Goal: Task Accomplishment & Management: Complete application form

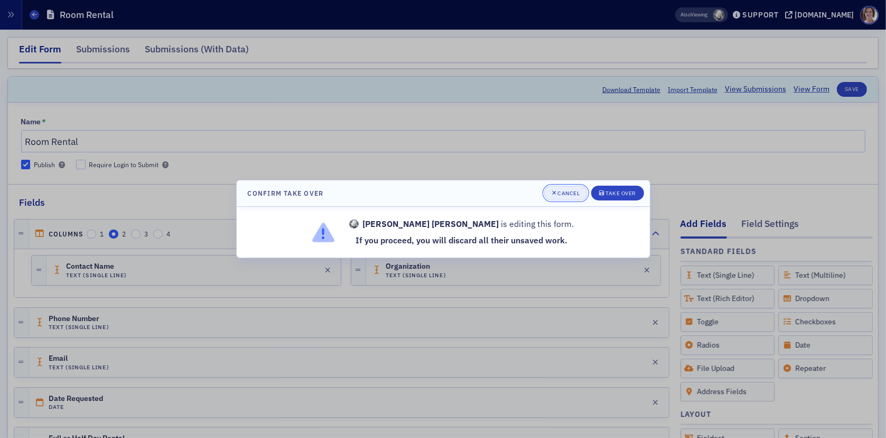
click at [566, 192] on div "Cancel" at bounding box center [569, 193] width 22 height 6
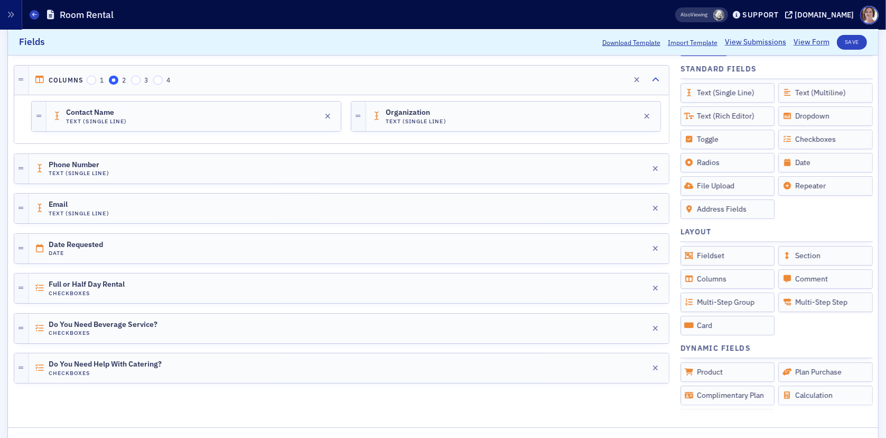
scroll to position [159, 0]
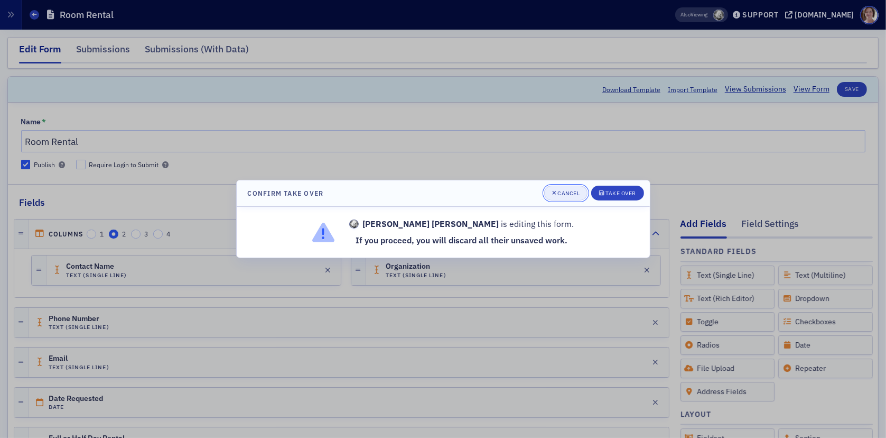
click at [567, 195] on div "Cancel" at bounding box center [569, 193] width 22 height 6
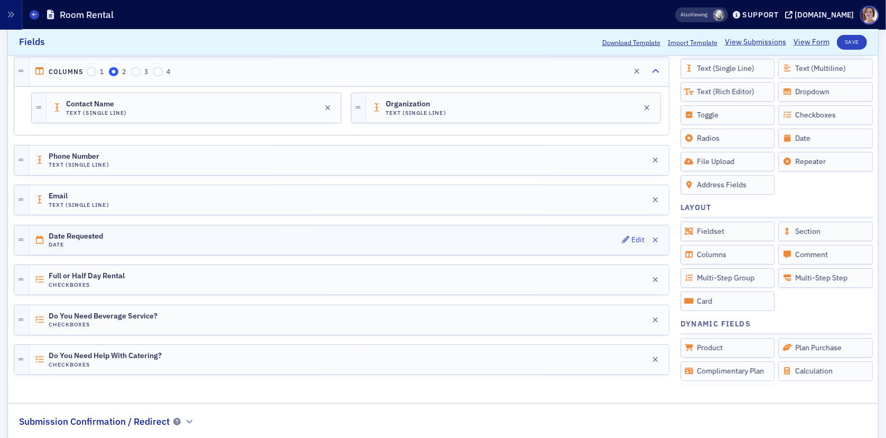
scroll to position [274, 0]
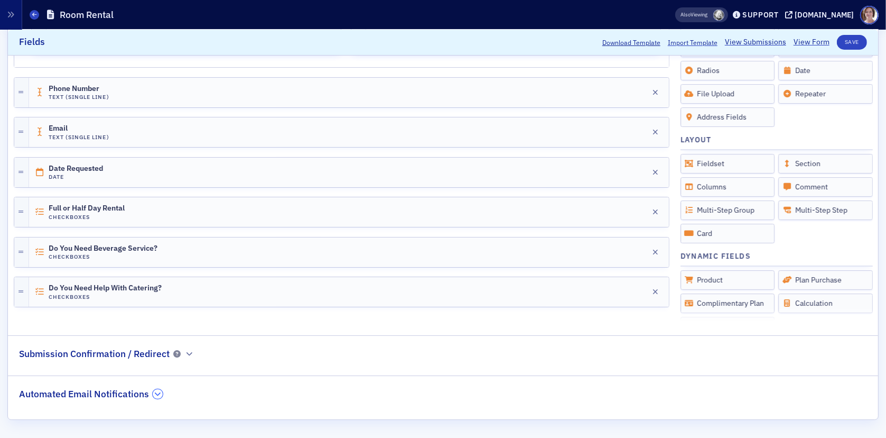
click at [159, 394] on icon "button" at bounding box center [158, 394] width 6 height 6
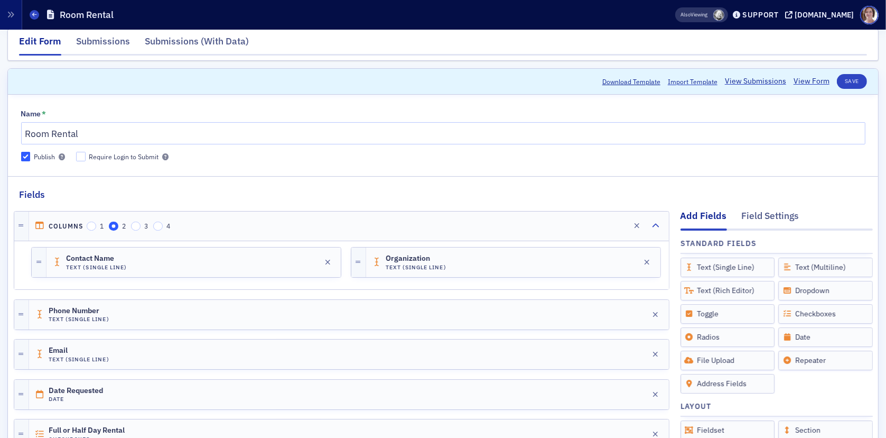
scroll to position [0, 0]
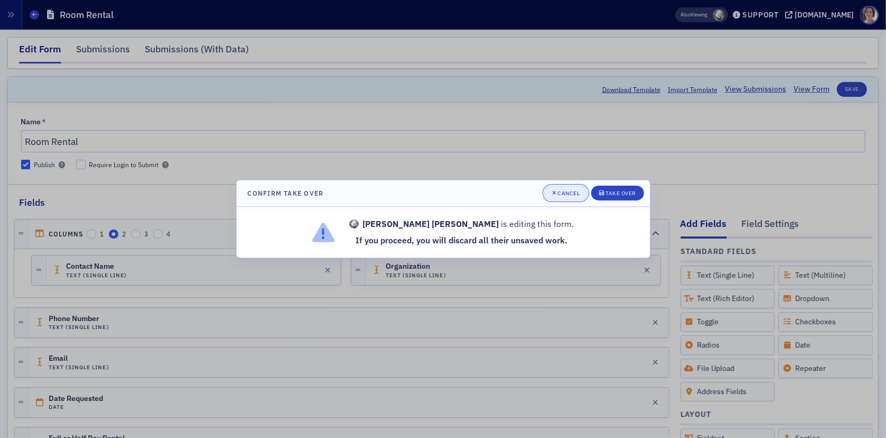
click at [570, 189] on button "Cancel" at bounding box center [566, 193] width 44 height 15
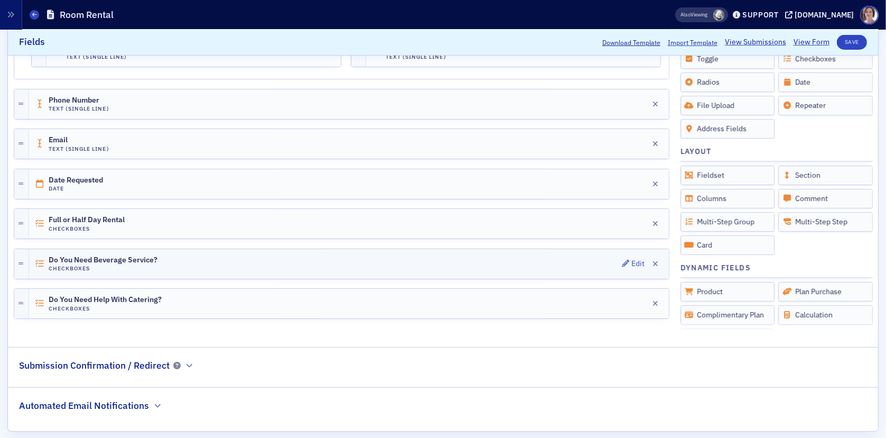
scroll to position [274, 0]
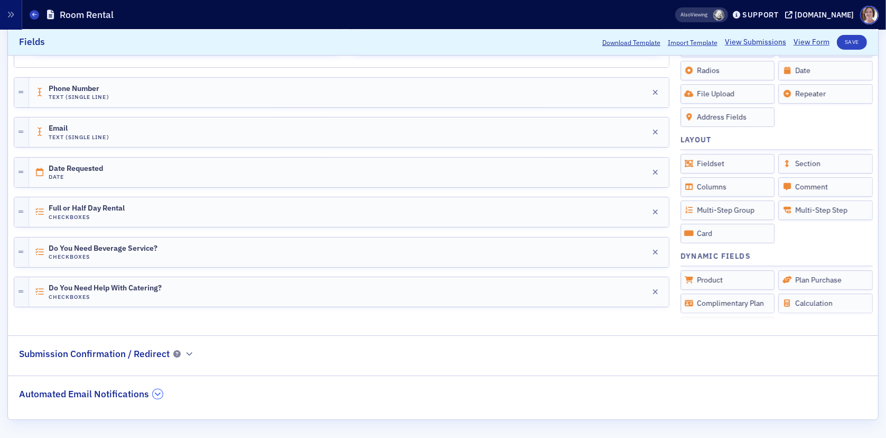
click at [153, 394] on button "button" at bounding box center [158, 394] width 10 height 10
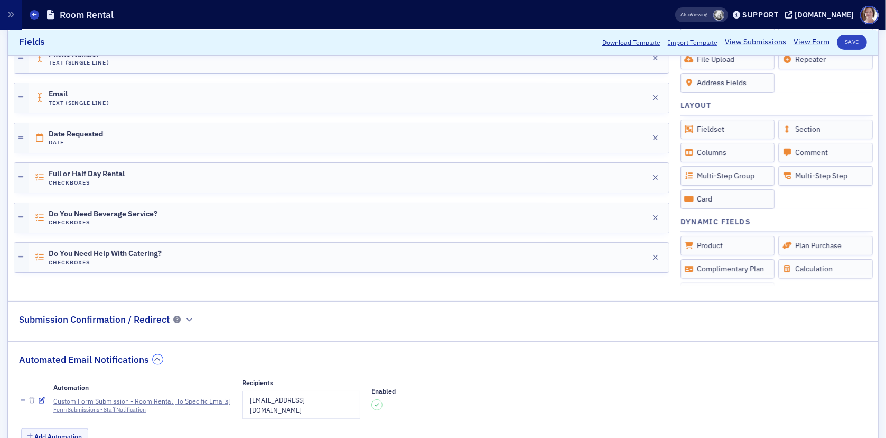
scroll to position [327, 0]
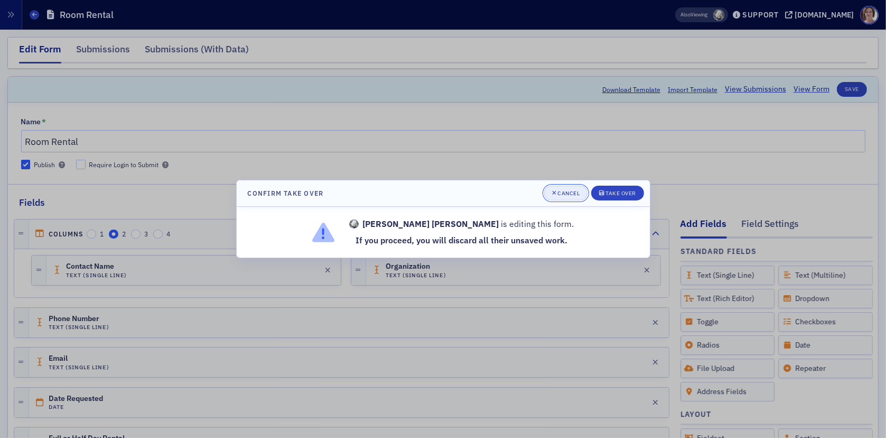
click at [560, 191] on div "Cancel" at bounding box center [569, 193] width 22 height 6
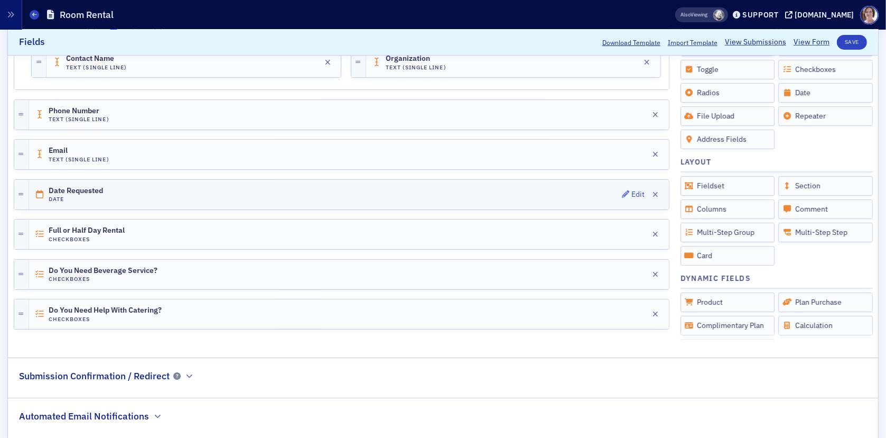
scroll to position [274, 0]
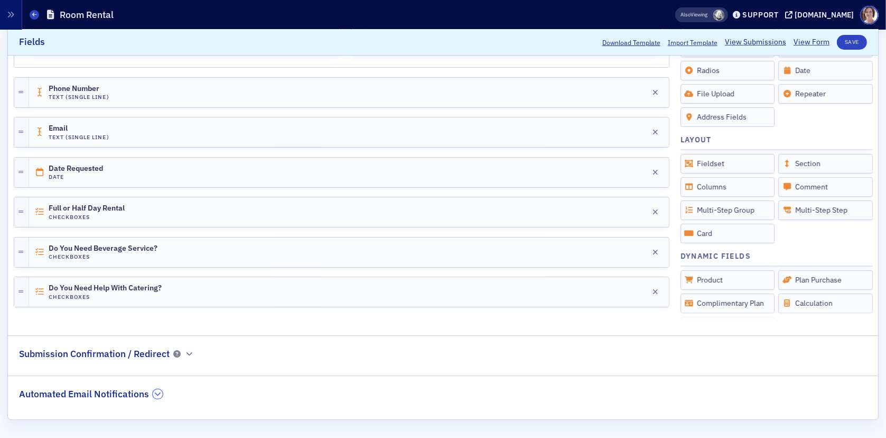
click at [155, 395] on icon "button" at bounding box center [158, 394] width 6 height 6
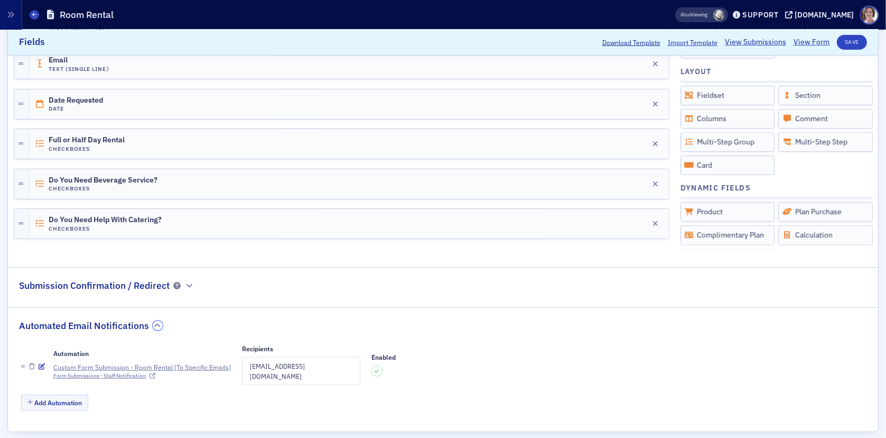
scroll to position [344, 0]
click at [315, 365] on td "[EMAIL_ADDRESS][DOMAIN_NAME]" at bounding box center [302, 369] width 118 height 27
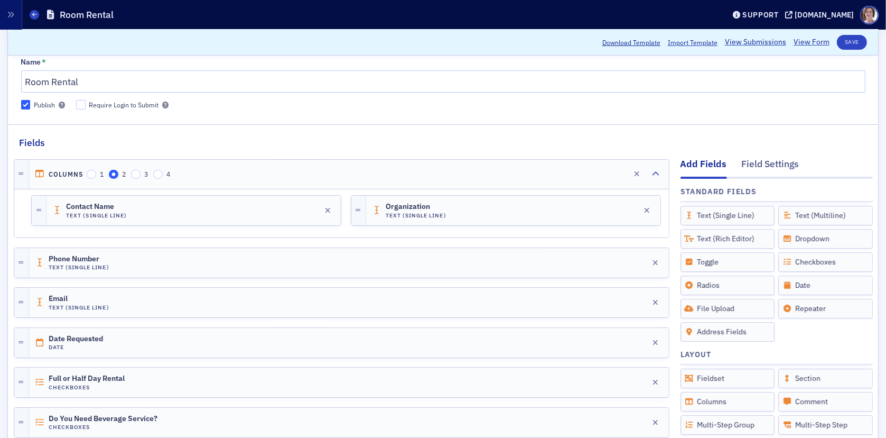
scroll to position [274, 0]
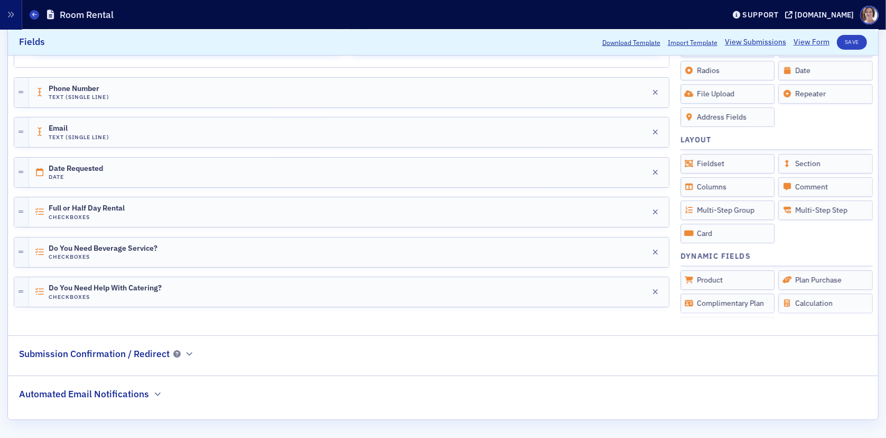
click at [130, 387] on h2 "Automated Email Notifications" at bounding box center [84, 394] width 130 height 14
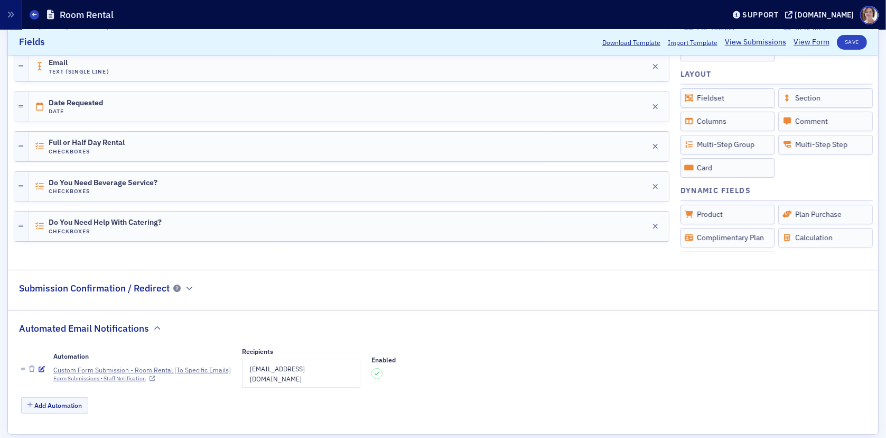
scroll to position [344, 0]
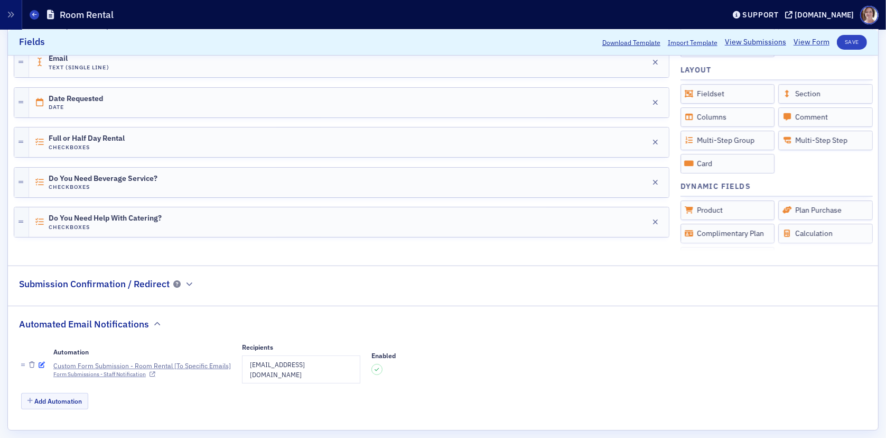
click at [42, 362] on icon "button" at bounding box center [42, 365] width 6 height 6
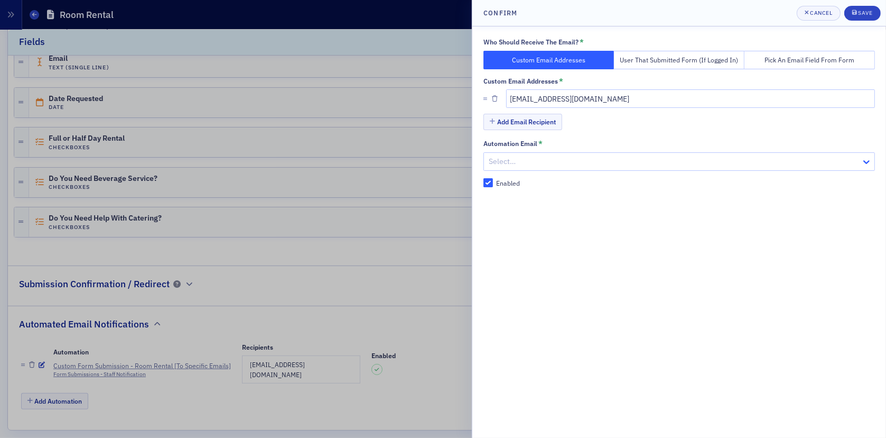
click at [866, 163] on icon at bounding box center [867, 161] width 11 height 11
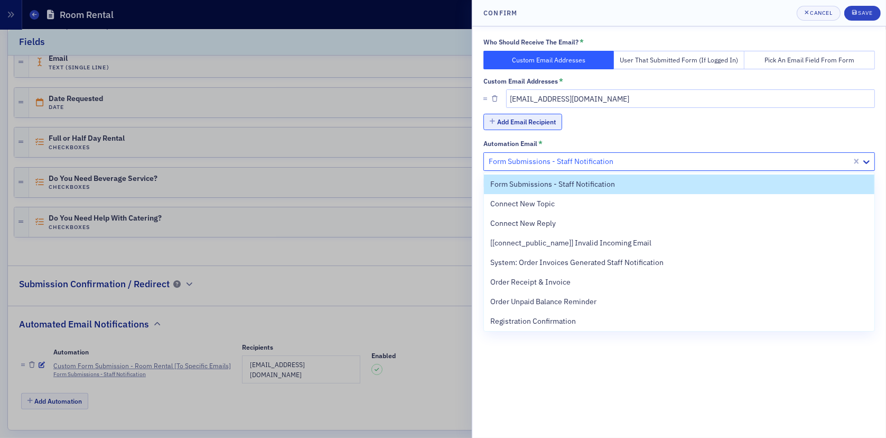
click at [534, 118] on button "Add Email Recipient" at bounding box center [523, 122] width 79 height 16
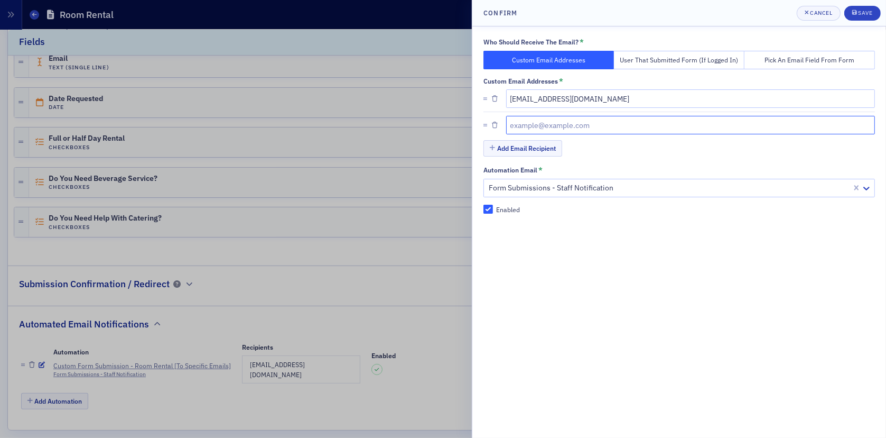
click at [597, 124] on input "text" at bounding box center [690, 125] width 369 height 19
type input "[PERSON_NAME][EMAIL_ADDRESS][DOMAIN_NAME]"
click at [866, 10] on div "Save" at bounding box center [865, 13] width 14 height 6
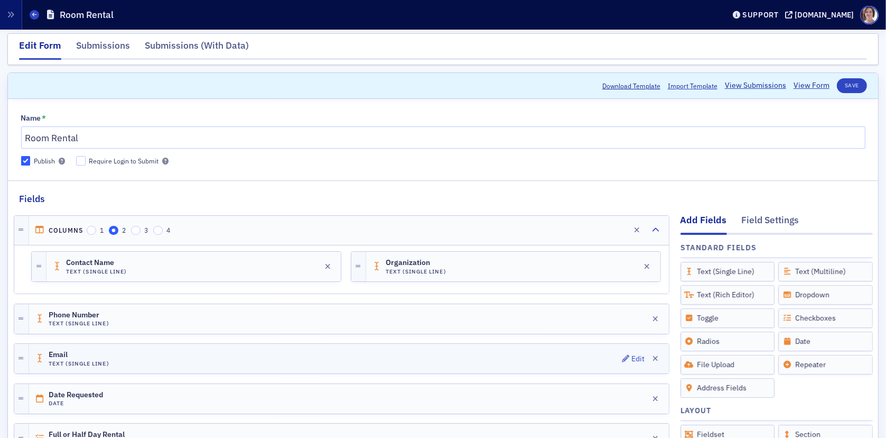
scroll to position [0, 0]
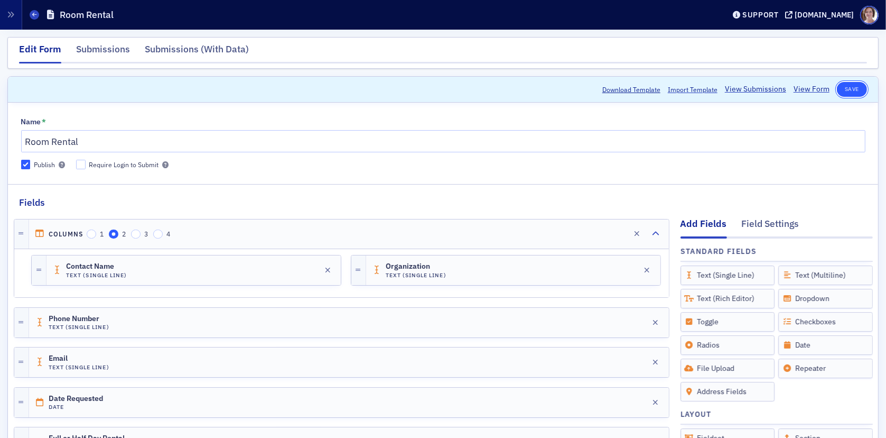
click at [842, 85] on button "Save" at bounding box center [852, 89] width 30 height 15
